Goal: Task Accomplishment & Management: Use online tool/utility

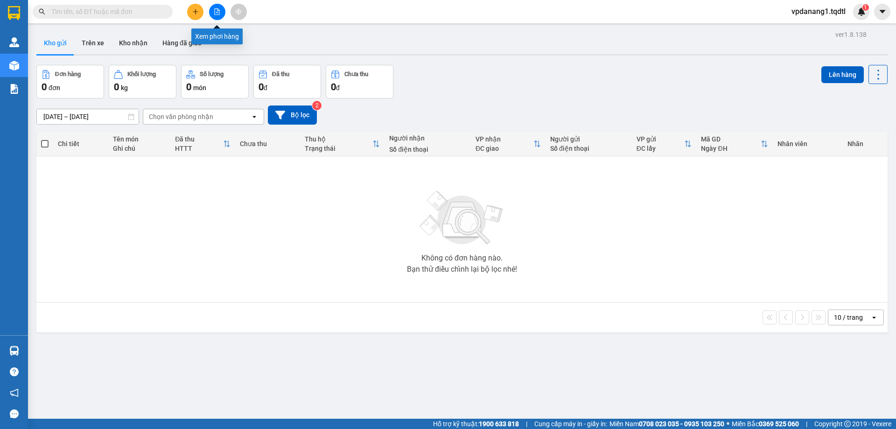
click at [218, 9] on icon "file-add" at bounding box center [217, 11] width 5 height 7
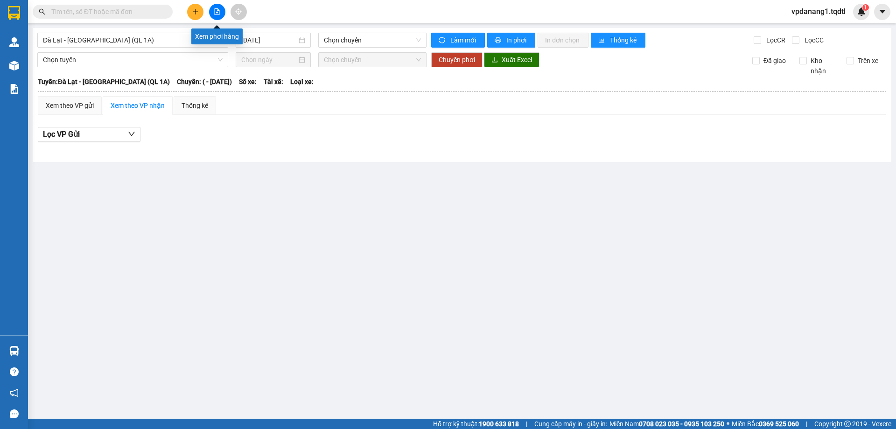
click at [218, 9] on icon "file-add" at bounding box center [217, 11] width 5 height 7
click at [130, 41] on span "Đà Lạt - [GEOGRAPHIC_DATA] (QL 1A)" at bounding box center [133, 40] width 180 height 14
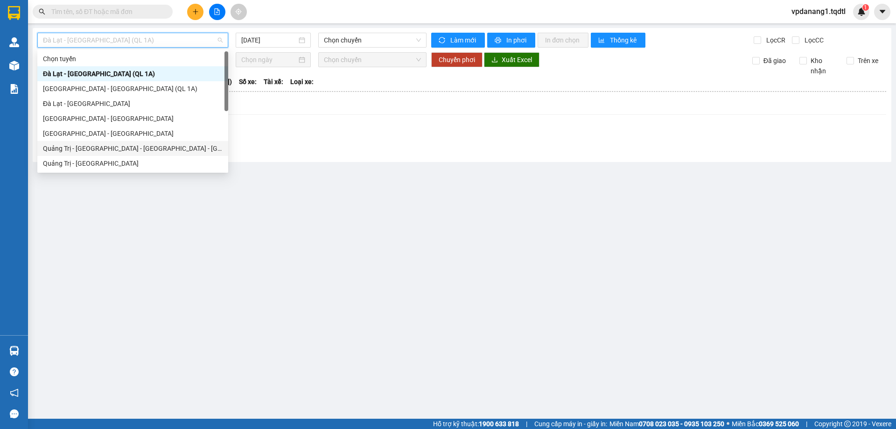
click at [150, 147] on div "Quảng Trị - [GEOGRAPHIC_DATA] - [GEOGRAPHIC_DATA] - [GEOGRAPHIC_DATA]" at bounding box center [133, 148] width 180 height 10
type input "[DATE]"
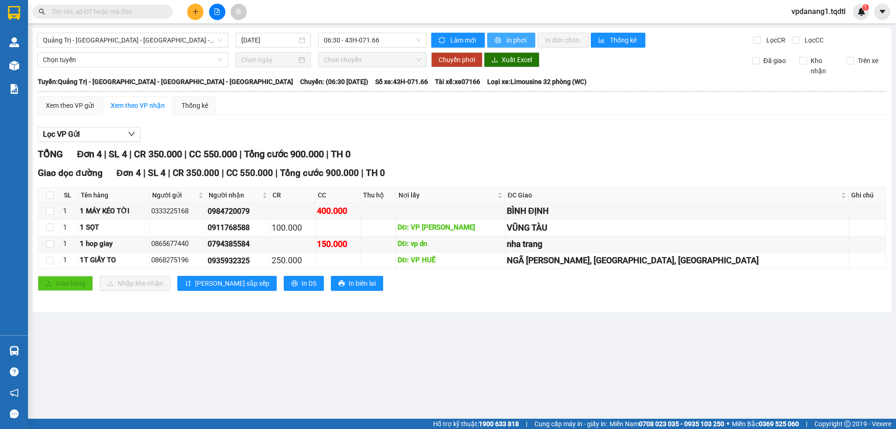
click at [512, 41] on span "In phơi" at bounding box center [517, 40] width 21 height 10
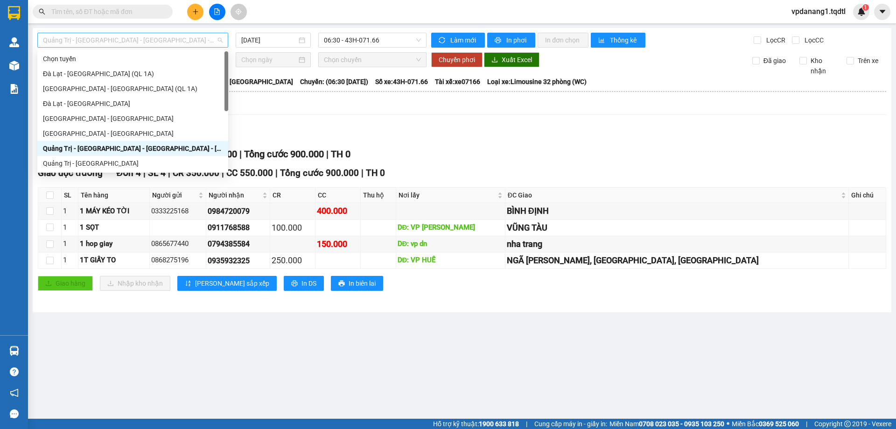
click at [168, 40] on span "Quảng Trị - [GEOGRAPHIC_DATA] - [GEOGRAPHIC_DATA] - [GEOGRAPHIC_DATA]" at bounding box center [133, 40] width 180 height 14
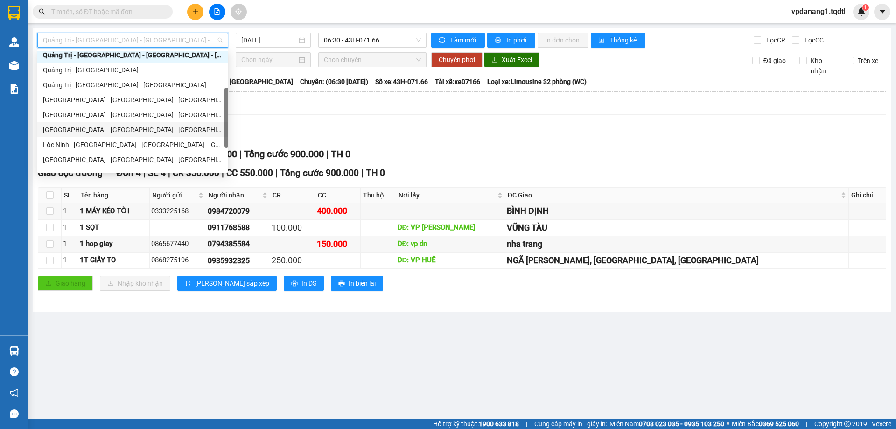
click at [160, 130] on div "Quảng Bình - Quảng Trị - Huế - Lộc Ninh" at bounding box center [133, 130] width 180 height 10
type input "[DATE]"
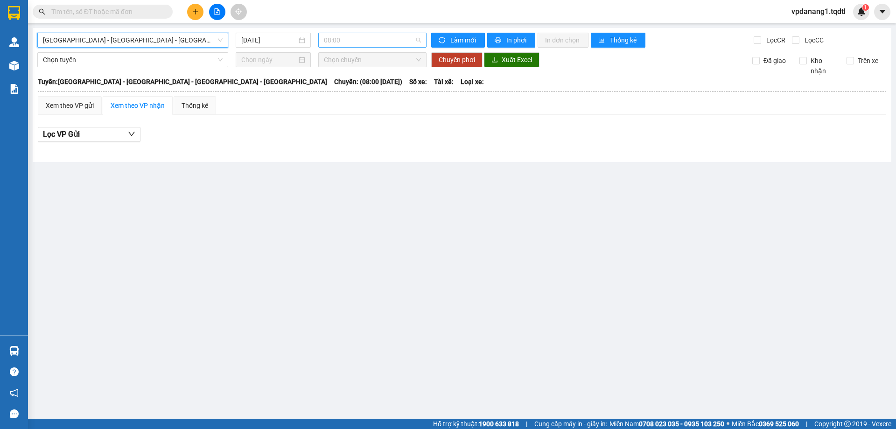
click at [385, 40] on span "08:00" at bounding box center [372, 40] width 97 height 14
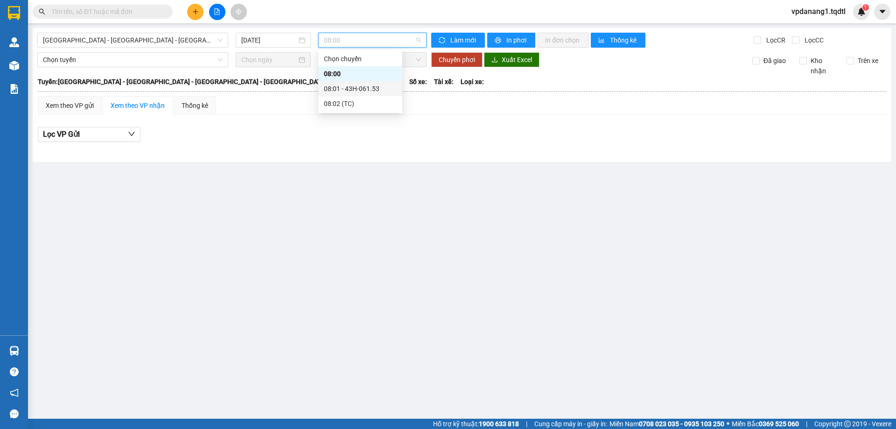
click at [381, 85] on div "08:01 - 43H-061.53" at bounding box center [360, 89] width 73 height 10
